Goal: Check status: Check status

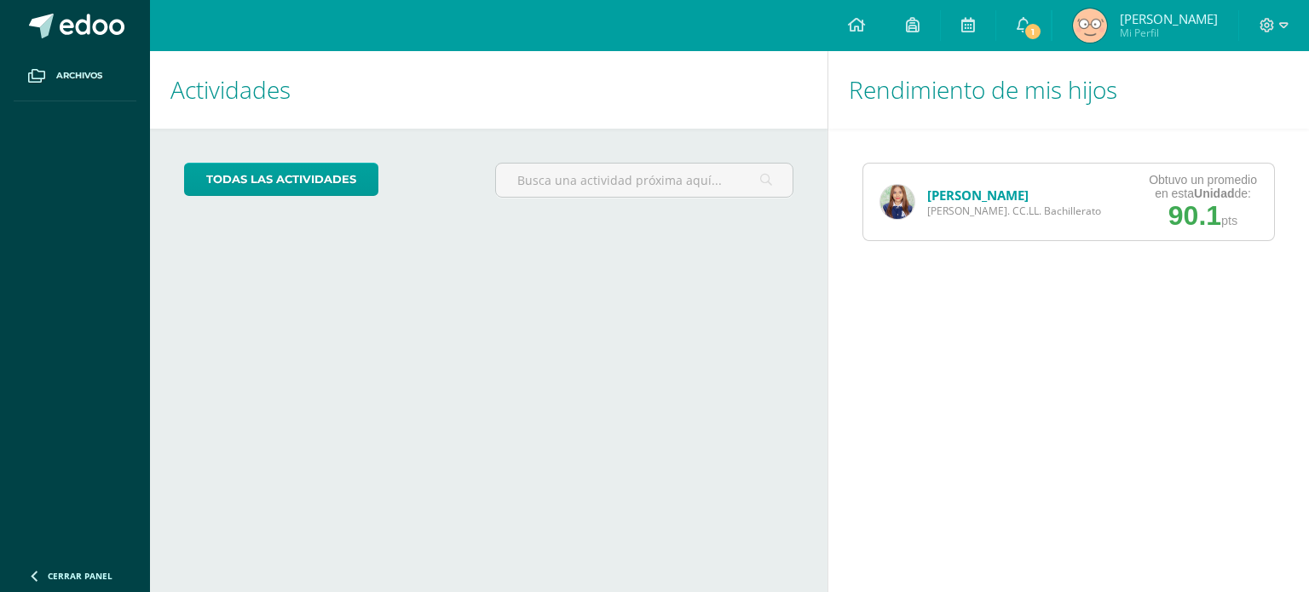
click at [889, 197] on img at bounding box center [897, 202] width 34 height 34
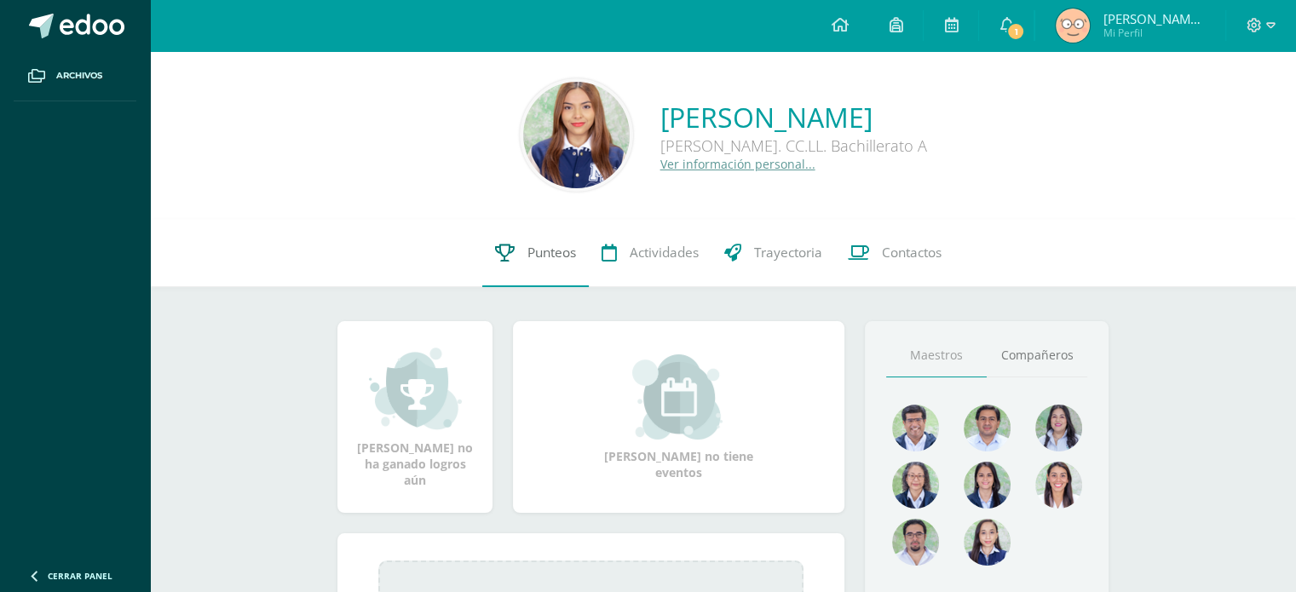
click at [521, 262] on link "Punteos" at bounding box center [535, 253] width 106 height 68
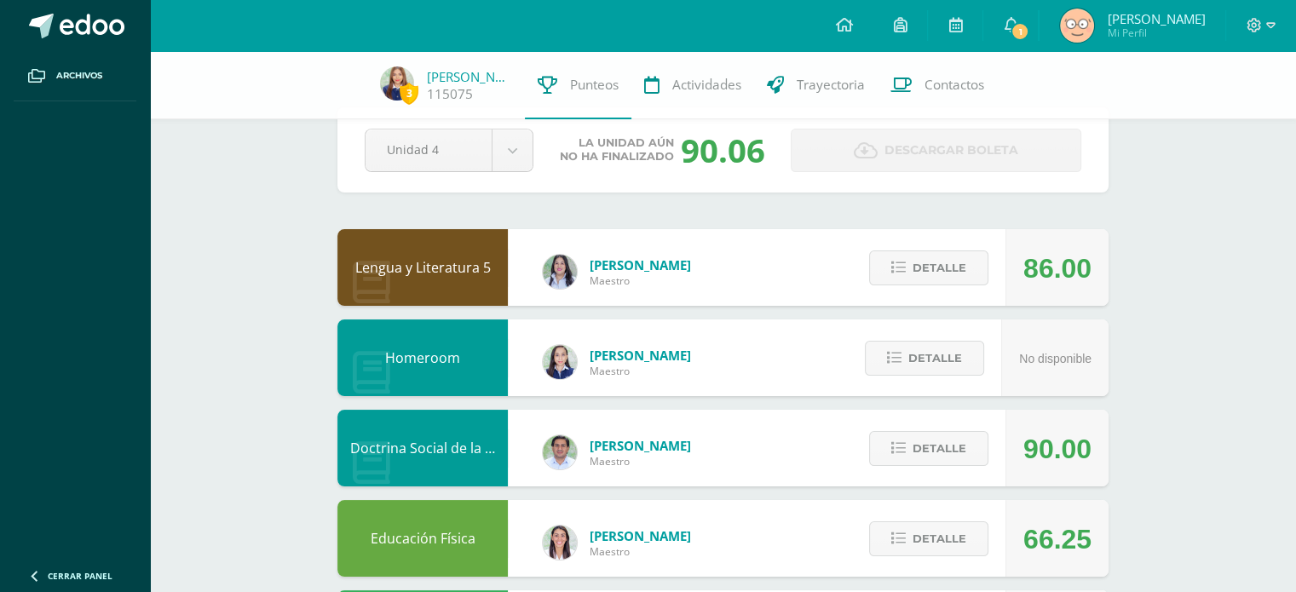
scroll to position [55, 0]
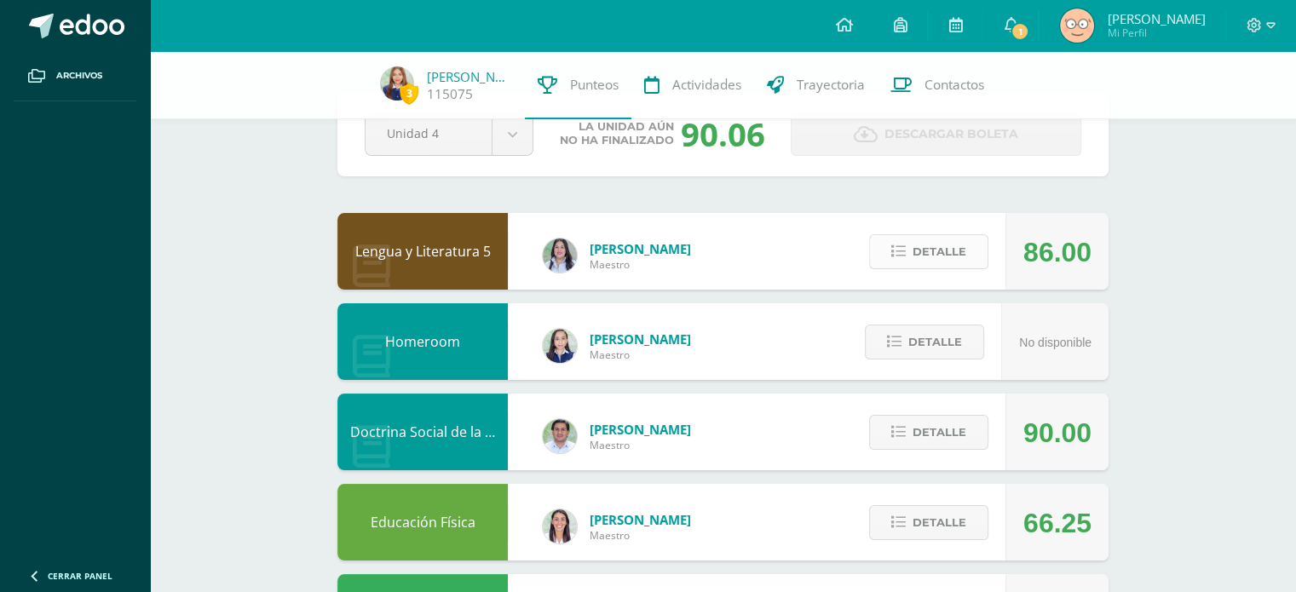
click at [935, 243] on span "Detalle" at bounding box center [939, 252] width 54 height 32
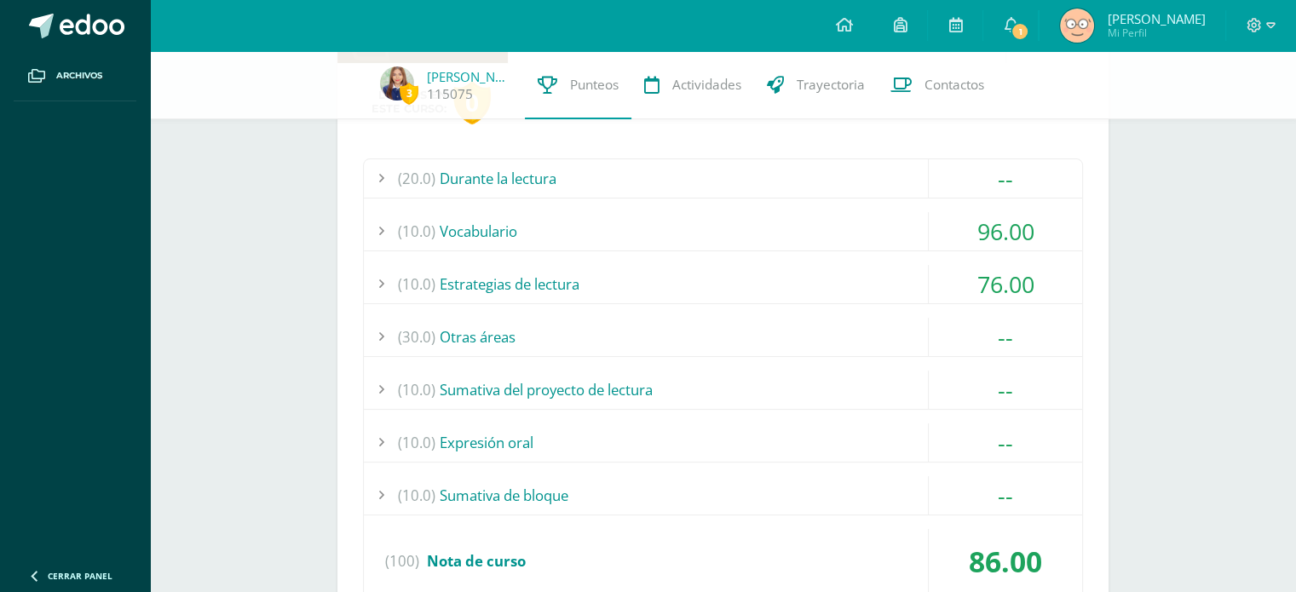
scroll to position [274, 0]
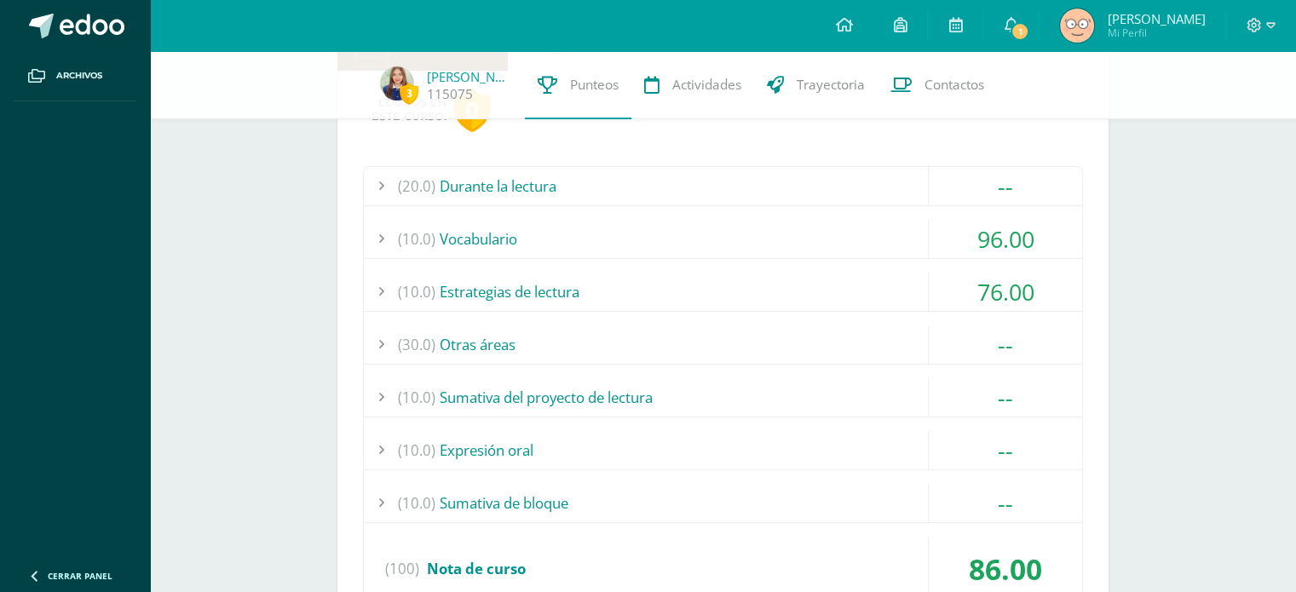
click at [1004, 226] on div "96.00" at bounding box center [1005, 239] width 153 height 38
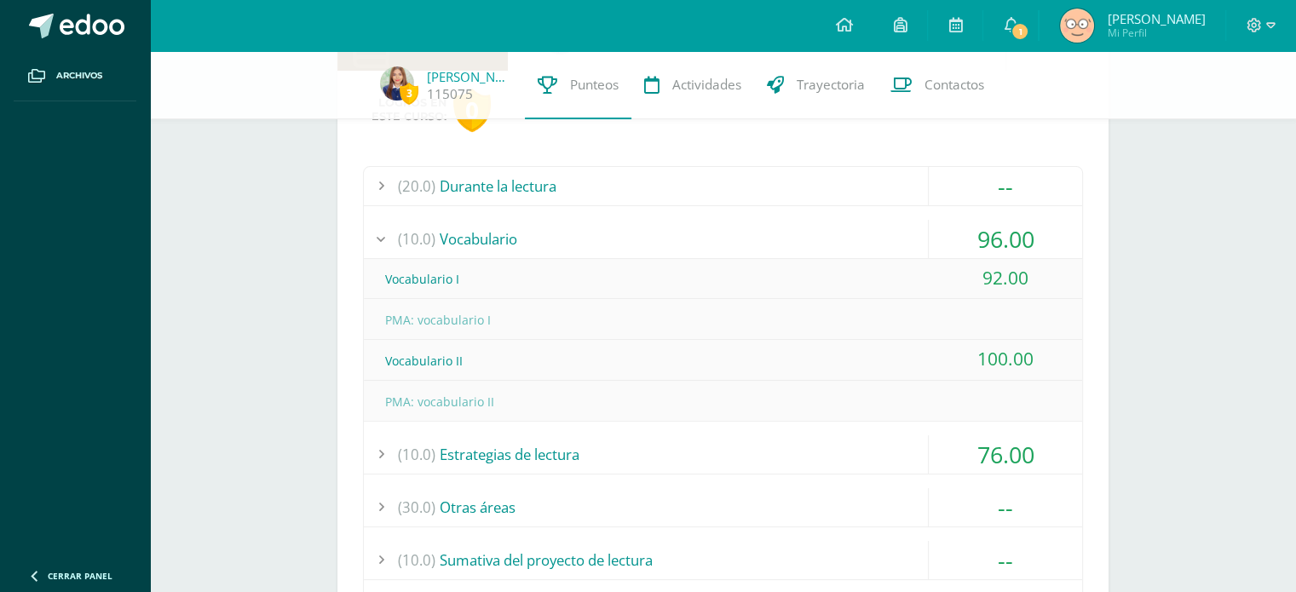
click at [1004, 226] on div "96.00" at bounding box center [1005, 239] width 153 height 38
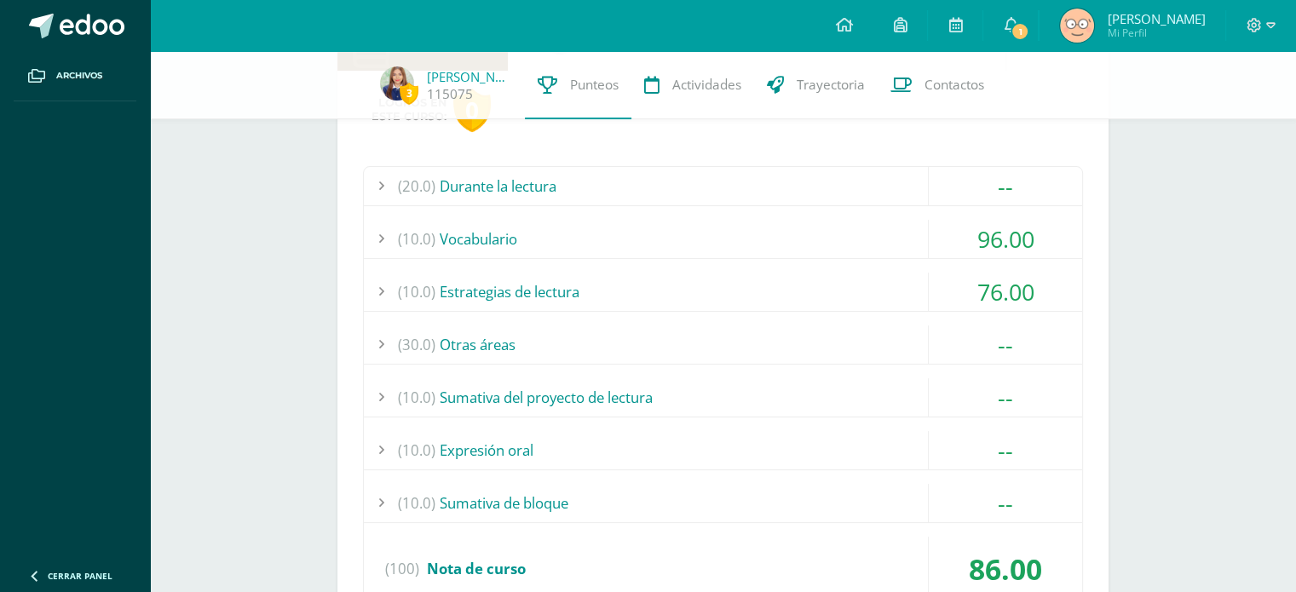
click at [1017, 277] on div "76.00" at bounding box center [1005, 292] width 153 height 38
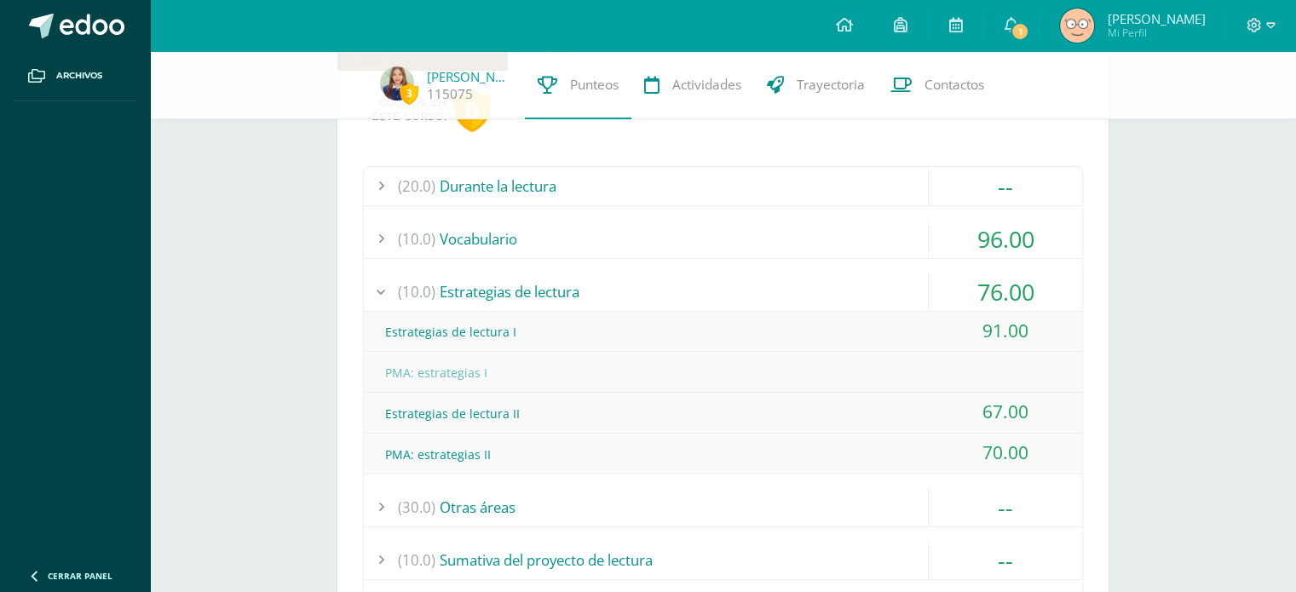
click at [1017, 277] on div "76.00" at bounding box center [1005, 292] width 153 height 38
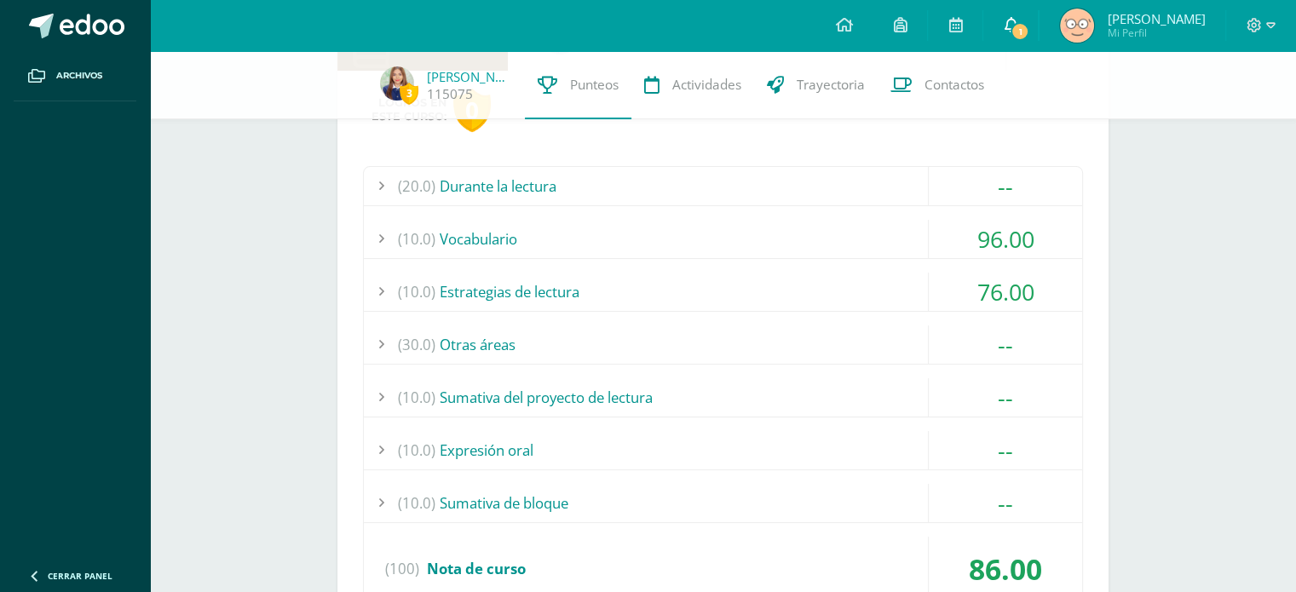
click at [1026, 26] on span "1" at bounding box center [1019, 31] width 19 height 19
